Goal: Book appointment/travel/reservation

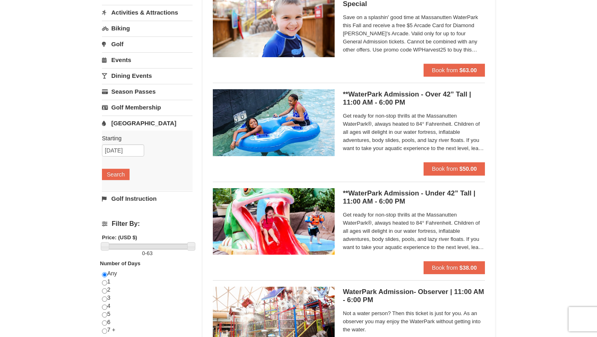
scroll to position [98, 0]
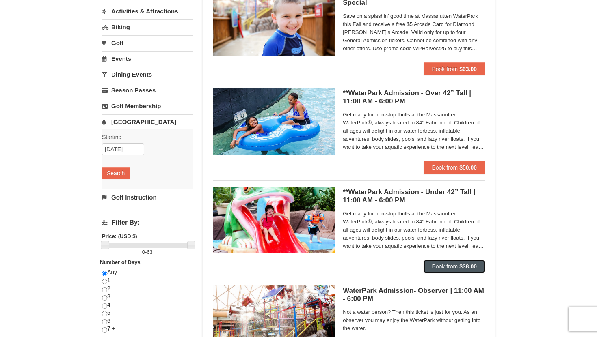
click at [444, 269] on span "Book from" at bounding box center [444, 266] width 26 height 6
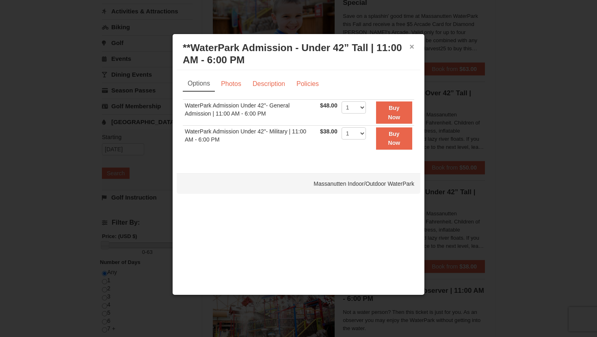
click at [413, 45] on button "×" at bounding box center [411, 47] width 5 height 8
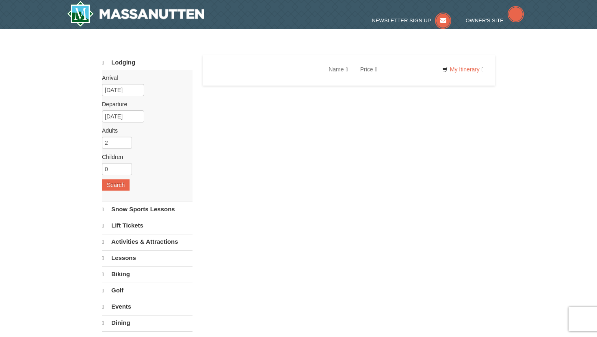
select select "10"
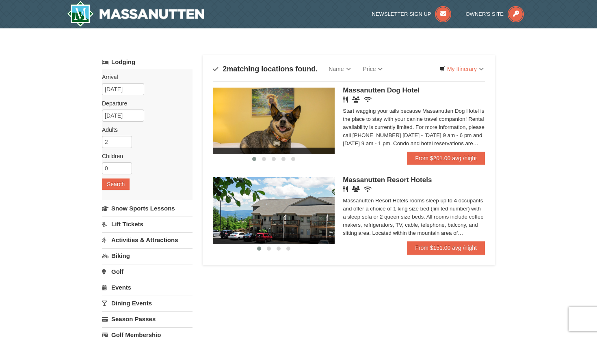
click at [286, 133] on img at bounding box center [274, 121] width 122 height 67
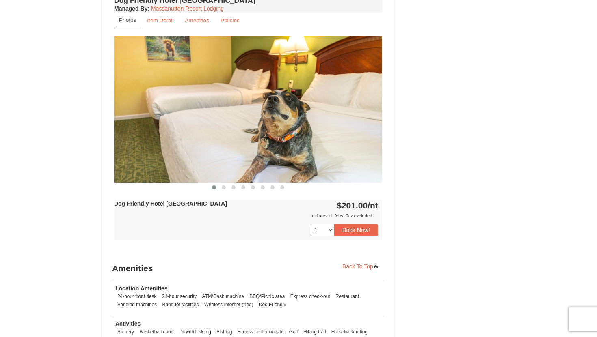
scroll to position [565, 0]
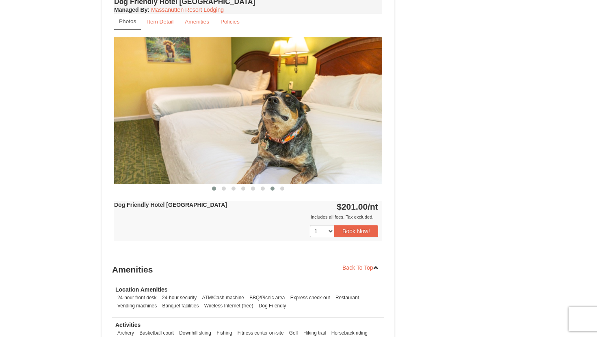
click at [270, 188] on span at bounding box center [272, 189] width 4 height 4
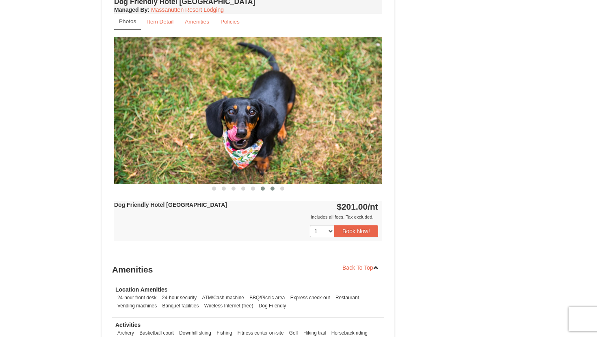
click at [263, 187] on span at bounding box center [263, 189] width 4 height 4
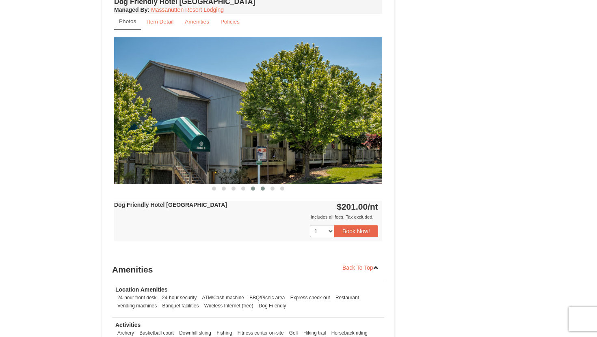
click at [256, 187] on button at bounding box center [253, 189] width 10 height 8
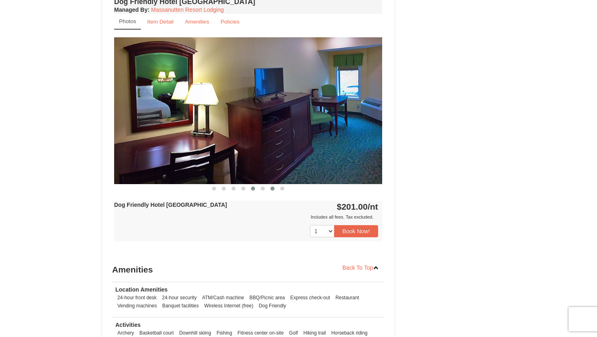
click at [268, 186] on button at bounding box center [272, 189] width 10 height 8
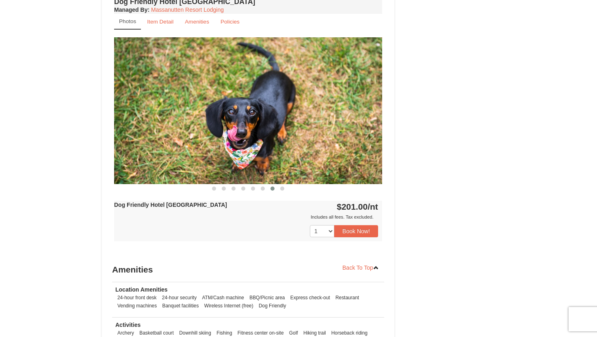
click at [277, 186] on button at bounding box center [272, 189] width 10 height 8
click at [283, 185] on button at bounding box center [282, 189] width 10 height 8
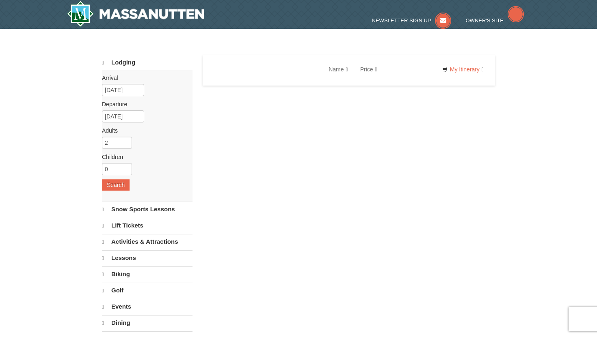
select select "10"
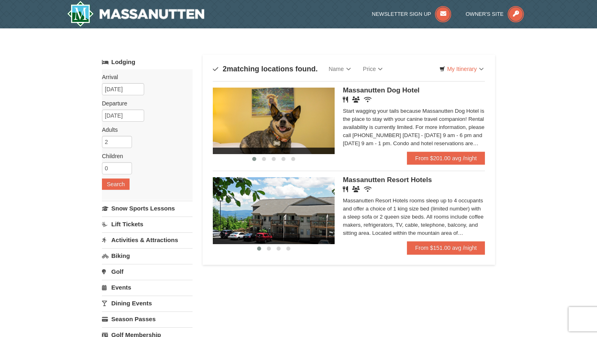
click at [299, 220] on img at bounding box center [274, 210] width 122 height 67
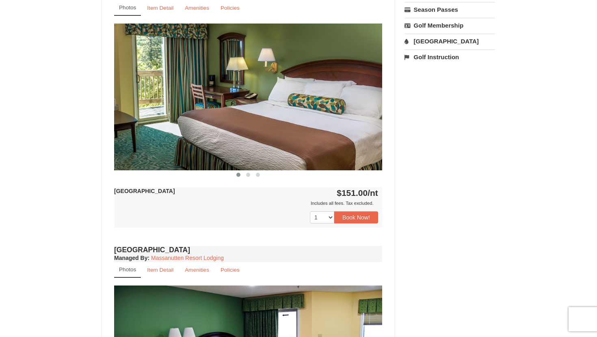
scroll to position [252, 0]
